Goal: Information Seeking & Learning: Learn about a topic

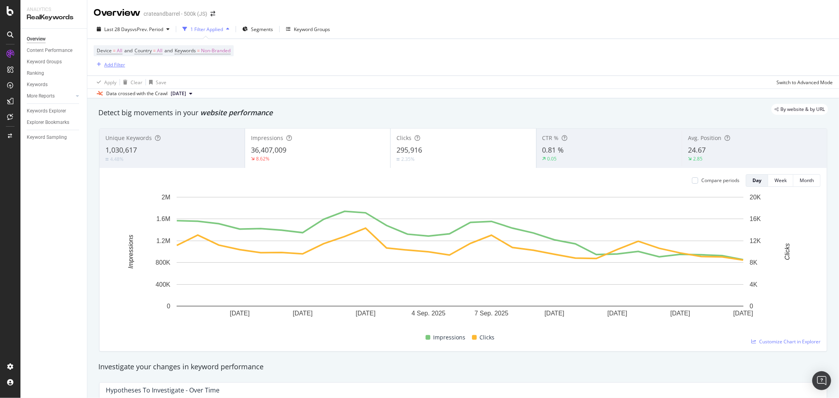
click at [118, 68] on div "Add Filter" at bounding box center [114, 64] width 21 height 7
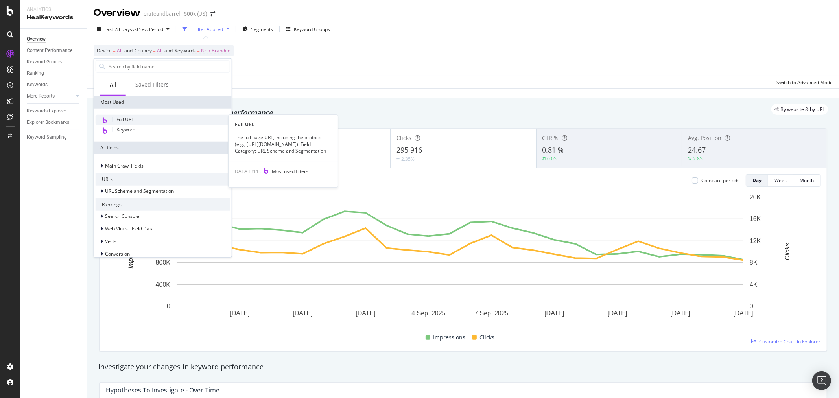
click at [172, 119] on div "Full URL" at bounding box center [163, 120] width 135 height 10
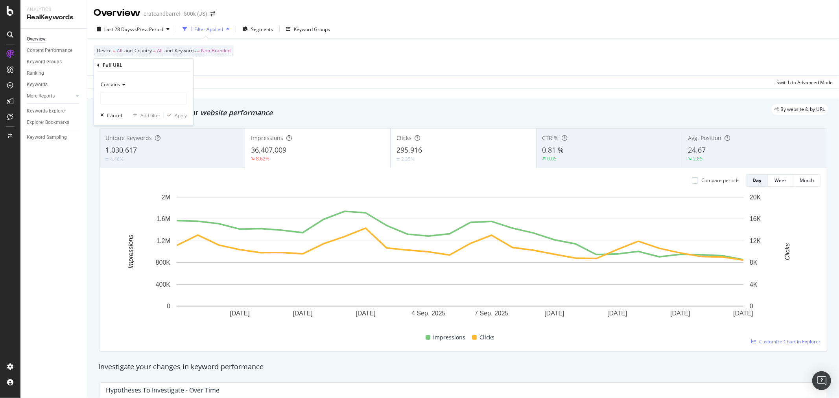
click at [119, 83] on span "Contains" at bounding box center [110, 84] width 19 height 7
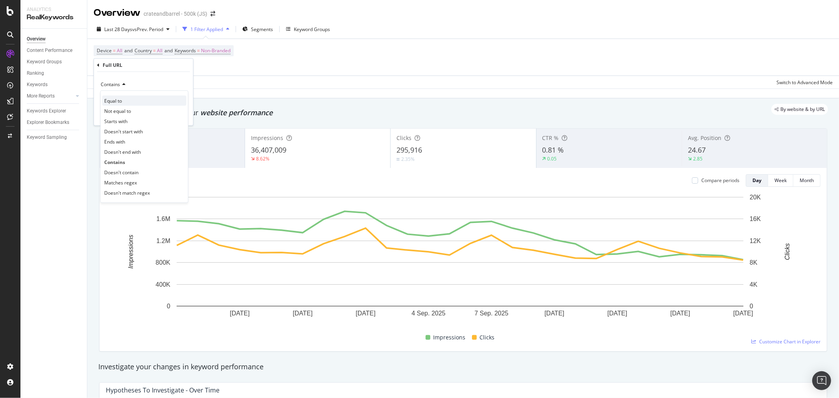
click at [125, 101] on div "Equal to" at bounding box center [144, 101] width 84 height 10
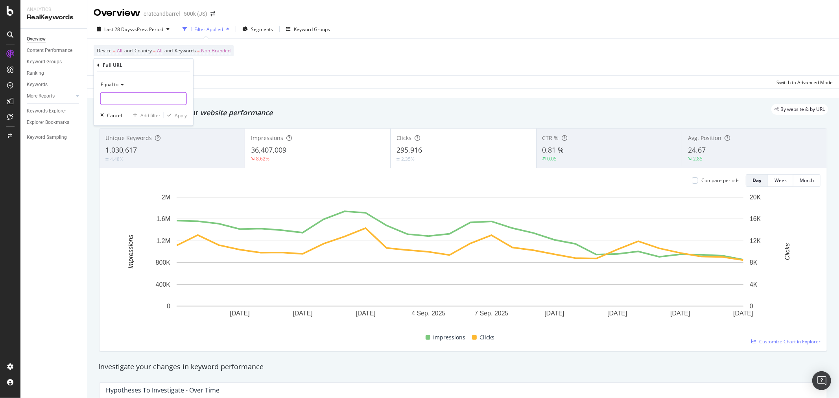
click at [125, 100] on input "text" at bounding box center [144, 98] width 86 height 13
paste input "/kids/all-baby-nursery-furniture/1"
type input "/kids/all-baby-nursery-furniture/1"
click at [179, 115] on div "Apply" at bounding box center [181, 115] width 12 height 7
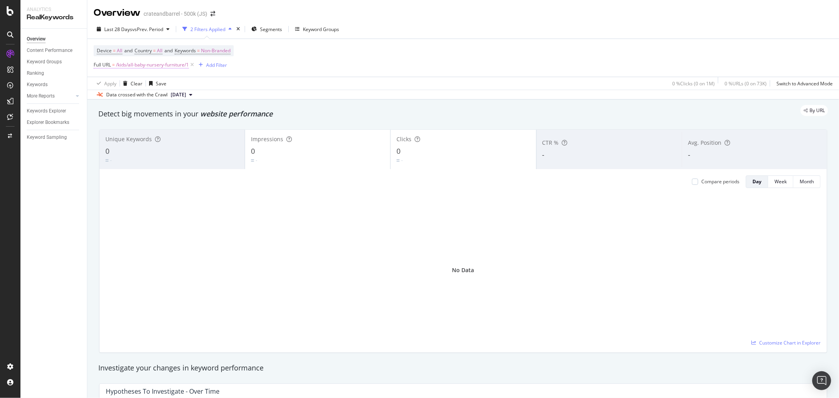
click at [147, 65] on span "/kids/all-baby-nursery-furniture/1" at bounding box center [152, 64] width 73 height 11
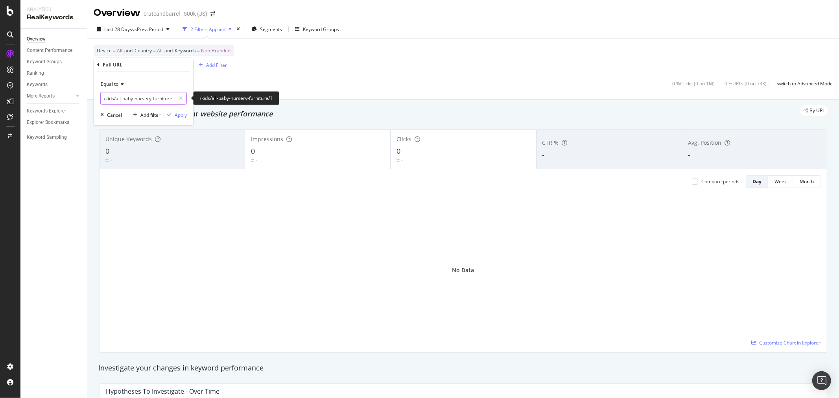
click at [111, 97] on input "/kids/all-baby-nursery-furniture/1" at bounding box center [138, 98] width 74 height 13
click at [108, 97] on input "/kids/all-baby-nursery-furniture/1" at bounding box center [138, 98] width 74 height 13
type input "[URL][DOMAIN_NAME]"
click at [181, 117] on div "Apply" at bounding box center [181, 114] width 12 height 7
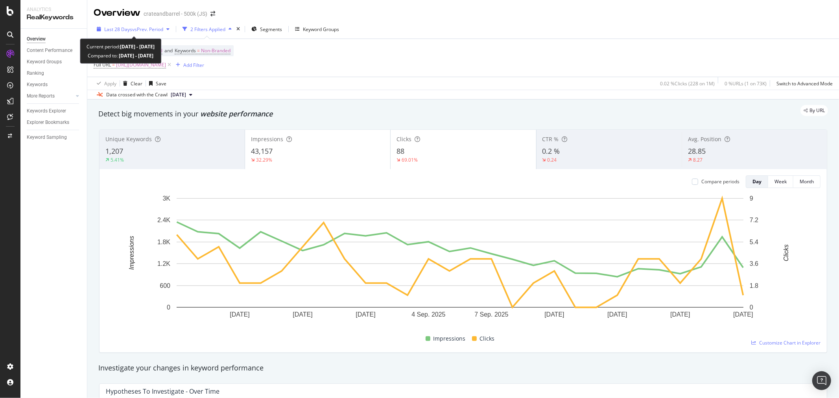
click at [142, 26] on span "vs Prev. Period" at bounding box center [147, 29] width 31 height 7
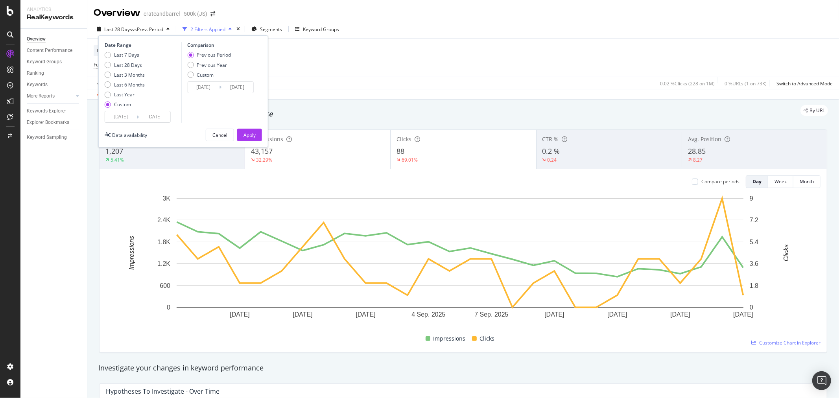
drag, startPoint x: 107, startPoint y: 95, endPoint x: 109, endPoint y: 99, distance: 4.1
click at [107, 95] on div "Last Year" at bounding box center [108, 95] width 6 height 6
type input "[DATE]"
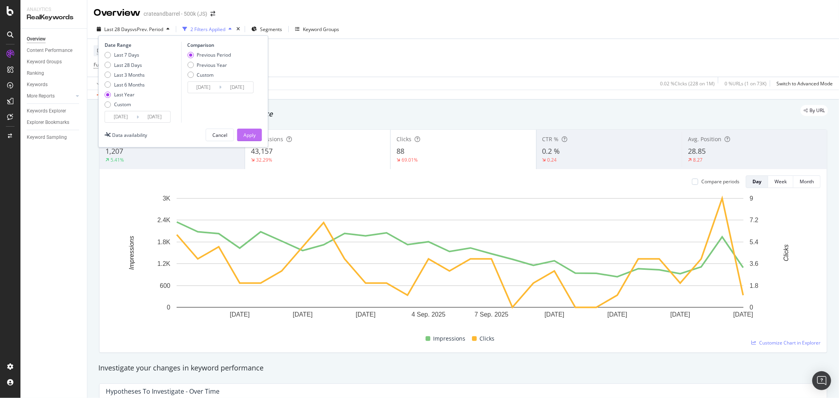
click at [252, 137] on div "Apply" at bounding box center [250, 135] width 12 height 7
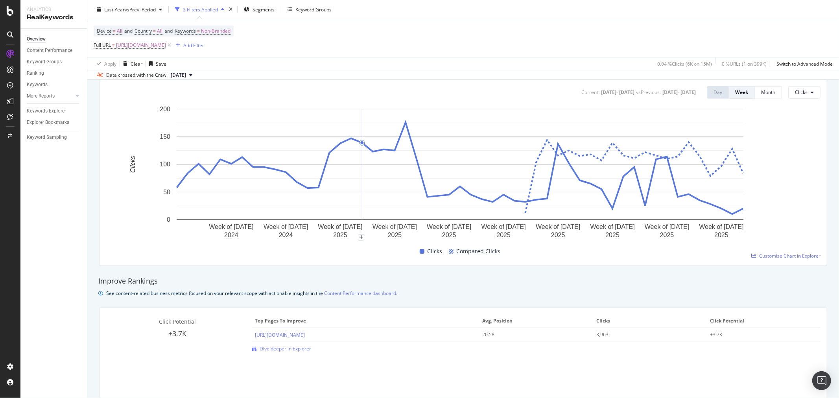
scroll to position [87, 0]
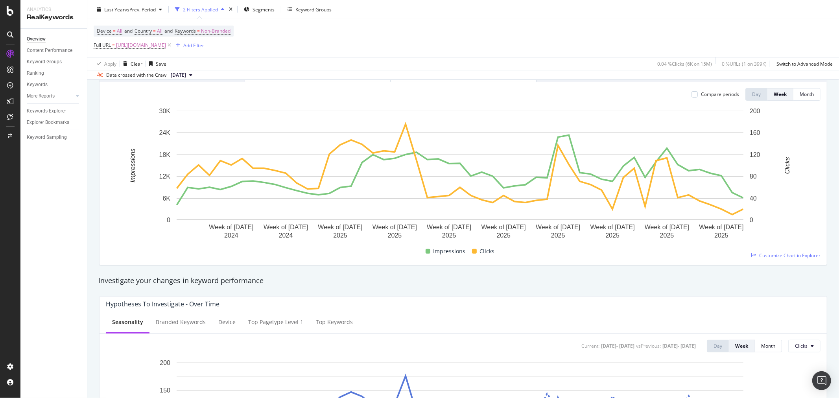
drag, startPoint x: 242, startPoint y: 47, endPoint x: 89, endPoint y: 97, distance: 161.4
click at [166, 45] on span "[URL][DOMAIN_NAME]" at bounding box center [141, 45] width 50 height 11
click at [148, 78] on input "[URL][DOMAIN_NAME]" at bounding box center [138, 78] width 74 height 13
paste input "baby-shop/"
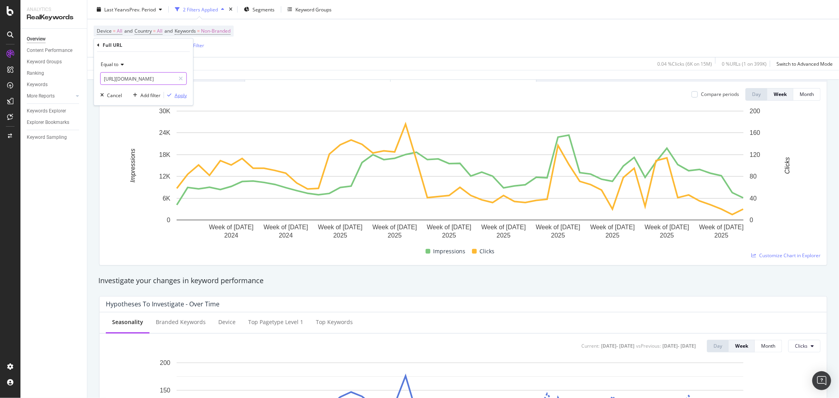
type input "[URL][DOMAIN_NAME]"
click at [177, 96] on div "Apply" at bounding box center [181, 95] width 12 height 7
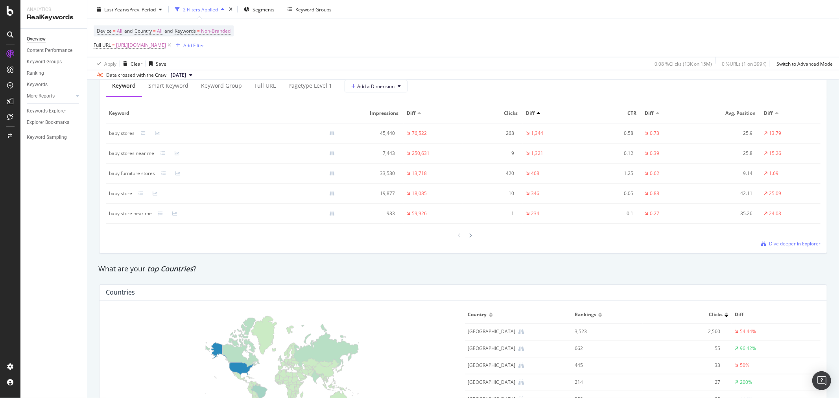
scroll to position [962, 0]
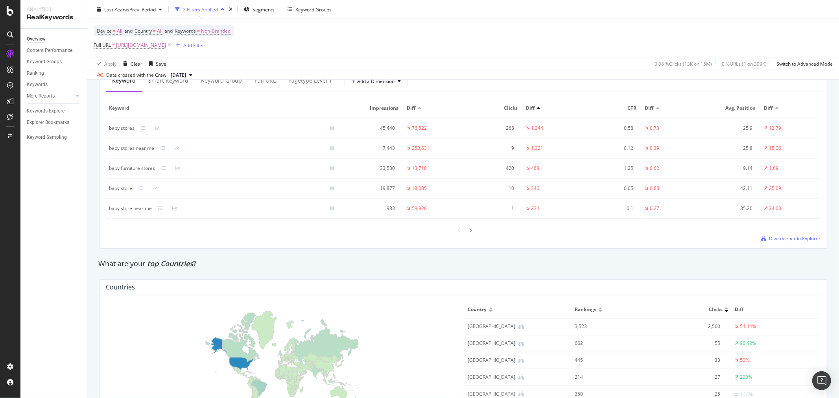
drag, startPoint x: 560, startPoint y: 215, endPoint x: 550, endPoint y: 270, distance: 55.9
click at [550, 273] on div "What are your top Countries ?" at bounding box center [463, 264] width 738 height 18
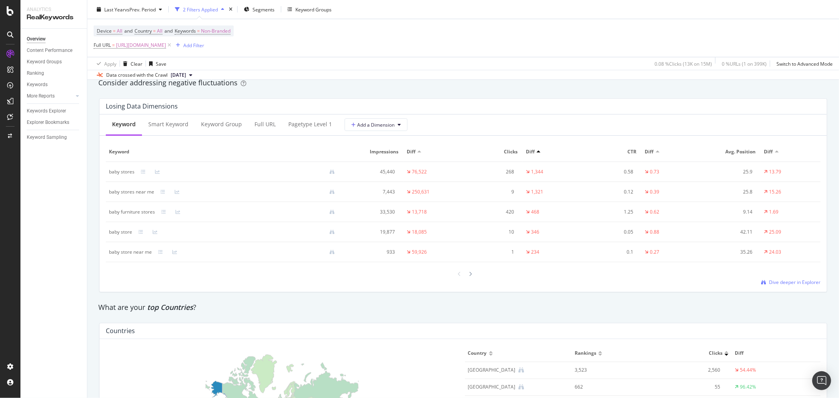
scroll to position [1136, 0]
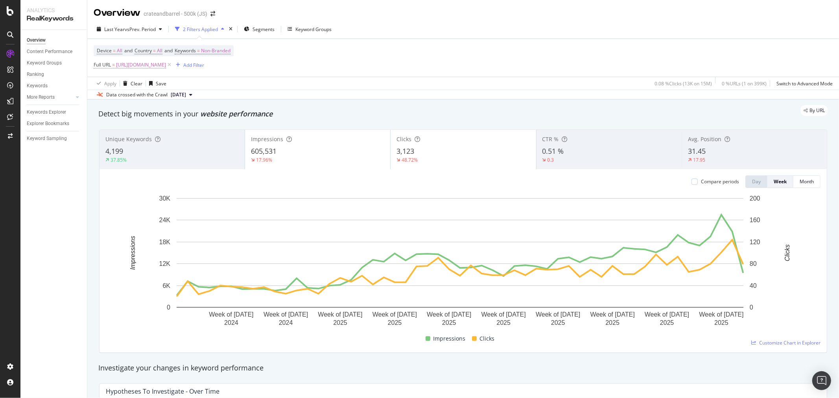
click at [166, 64] on span "[URL][DOMAIN_NAME]" at bounding box center [141, 64] width 50 height 11
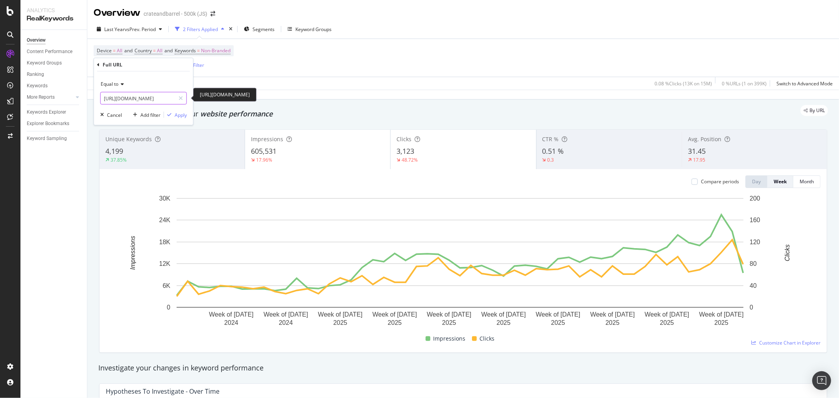
click at [137, 97] on input "[URL][DOMAIN_NAME]" at bounding box center [138, 98] width 74 height 13
paste input "all-baby-nursery-furniture/1"
type input "[URL][DOMAIN_NAME]"
click at [174, 108] on div "Equal to https://www.crateandbarrel.com/kids/all-baby-nursery-furniture/1 https…" at bounding box center [143, 99] width 99 height 54
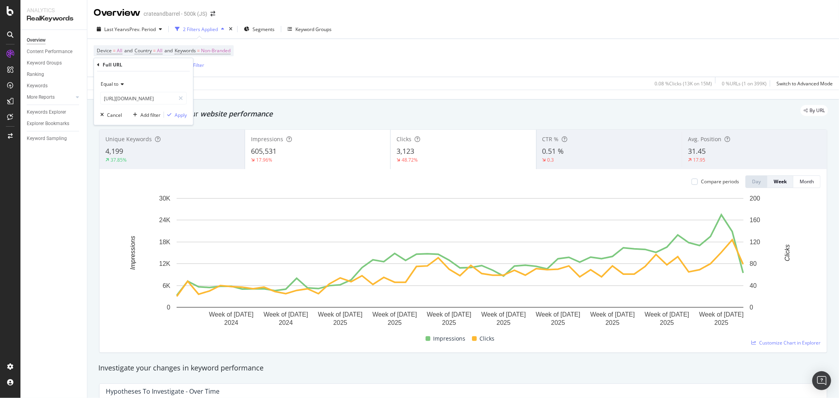
scroll to position [0, 0]
click at [177, 113] on div "Apply" at bounding box center [181, 114] width 12 height 7
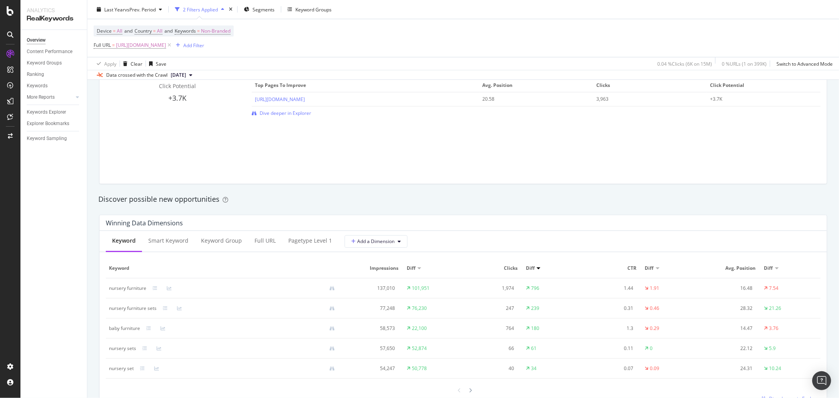
scroll to position [656, 0]
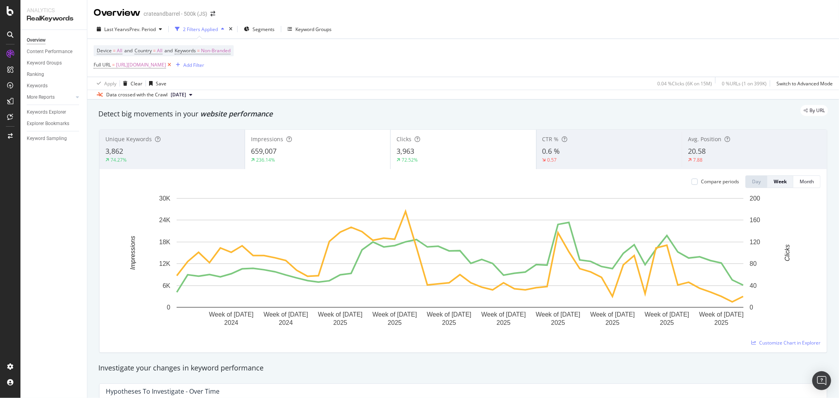
click at [173, 65] on icon at bounding box center [169, 65] width 7 height 8
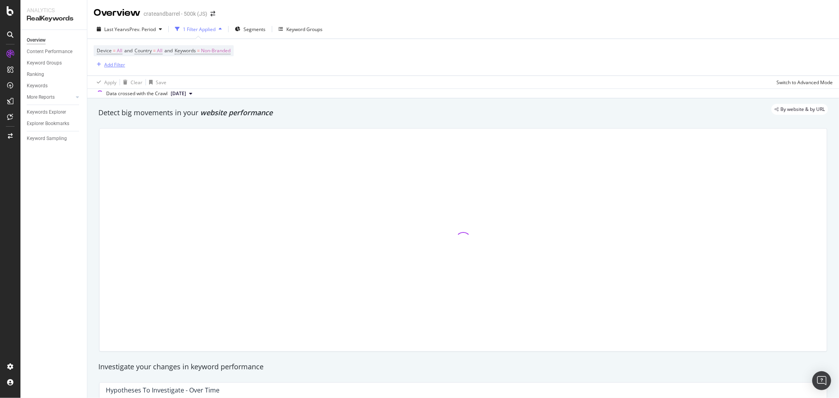
click at [120, 67] on div "Add Filter" at bounding box center [114, 64] width 21 height 7
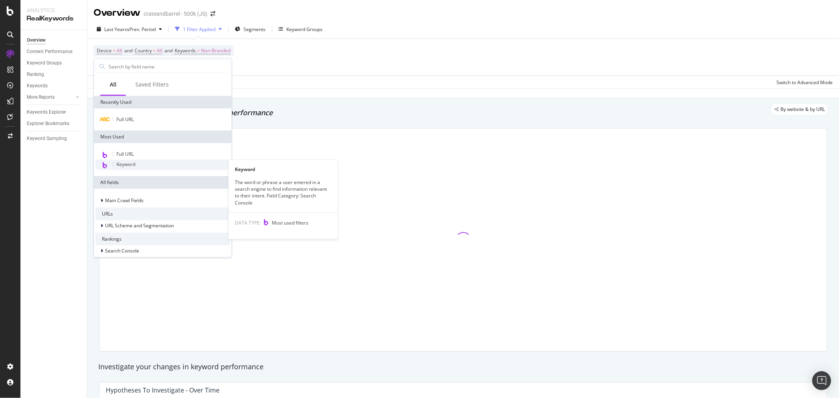
click at [127, 164] on span "Keyword" at bounding box center [125, 164] width 19 height 7
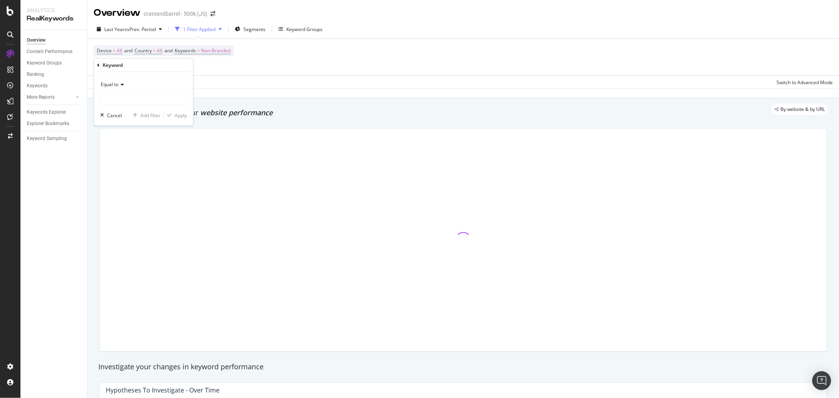
click at [122, 91] on div "Equal to" at bounding box center [143, 84] width 87 height 13
click at [131, 103] on input "text" at bounding box center [144, 98] width 86 height 13
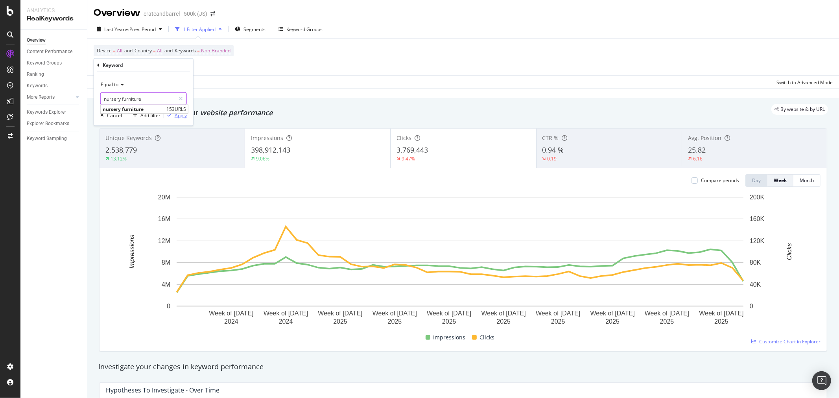
type input "nursery furniture"
click at [180, 116] on div "Apply" at bounding box center [181, 115] width 12 height 7
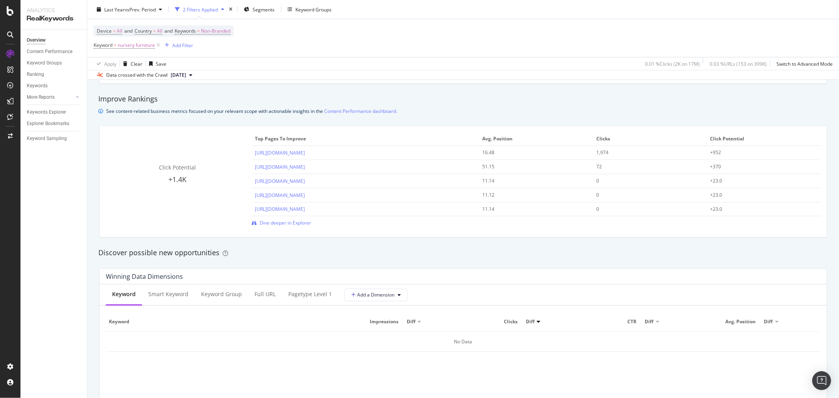
scroll to position [612, 0]
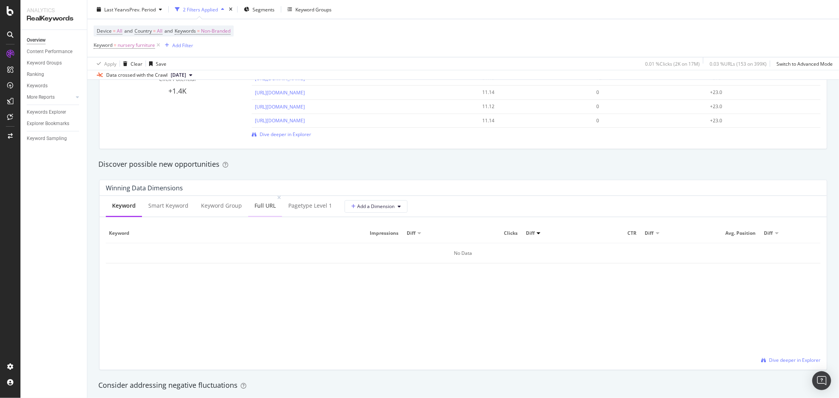
click at [264, 203] on div "Full URL" at bounding box center [265, 206] width 21 height 8
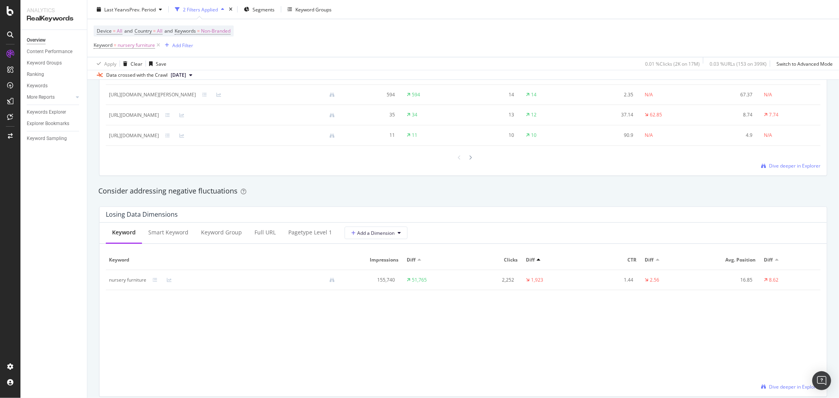
scroll to position [831, 0]
